Goal: Information Seeking & Learning: Learn about a topic

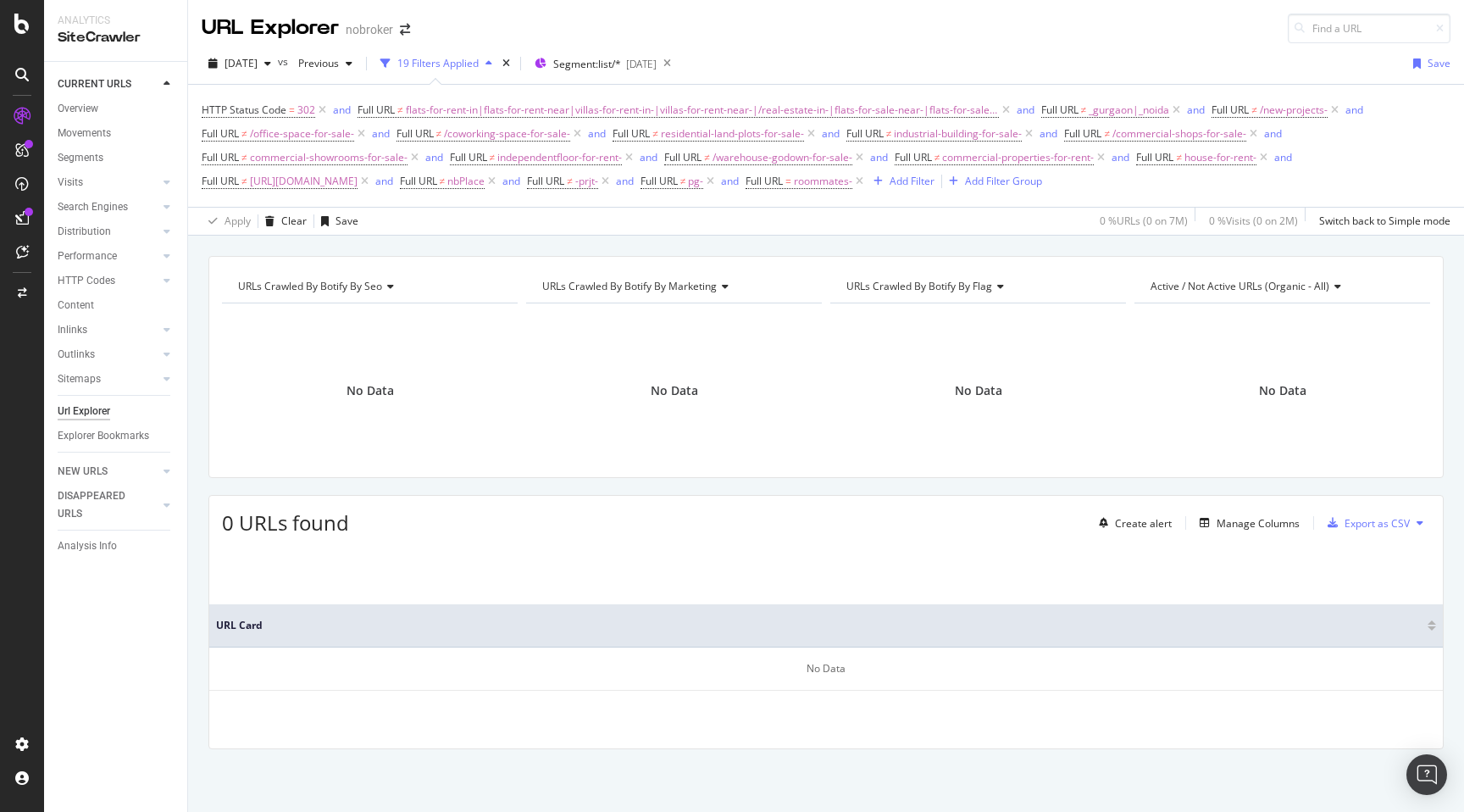
click at [903, 250] on div "URLs Crawled By Botify By seo Chart (by Value) Table Expand Export as CSV Expor…" at bounding box center [825, 256] width 1276 height 40
